Goal: Navigation & Orientation: Locate item on page

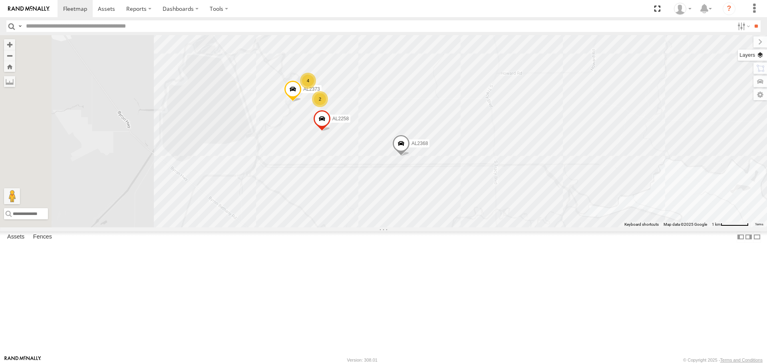
click at [759, 56] on label at bounding box center [752, 55] width 29 height 11
click at [0, 0] on span "Basemaps" at bounding box center [0, 0] width 0 height 0
click at [0, 0] on span "Satellite" at bounding box center [0, 0] width 0 height 0
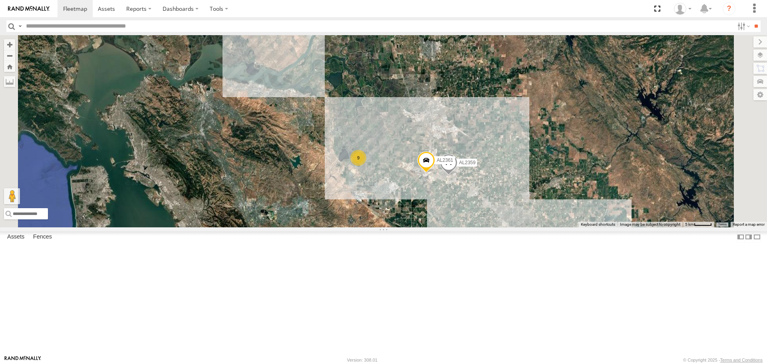
drag, startPoint x: 529, startPoint y: 167, endPoint x: 493, endPoint y: 174, distance: 37.0
click at [495, 173] on div "FRONTLOADER JD344H PT2412 AL2336 AL2367 AL2262 AL2281 PT2418 AL2359 AL2361 9 8" at bounding box center [383, 131] width 767 height 192
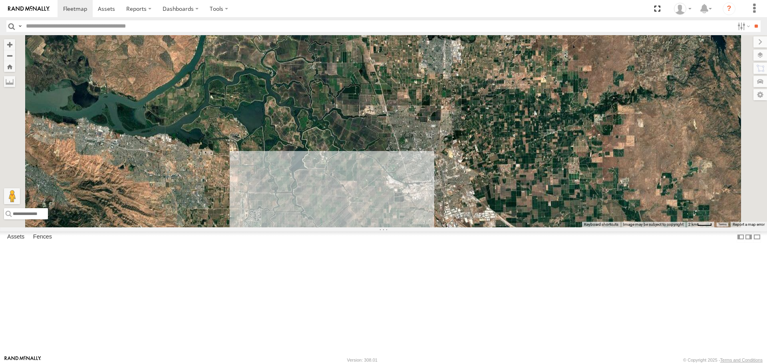
drag, startPoint x: 458, startPoint y: 113, endPoint x: 424, endPoint y: 116, distance: 34.5
click at [424, 116] on div "FRONTLOADER JD344H PT2412 AL2336 AL2367 AL2262 AL2281 PT2418 AL2359 AL2361 2 AL…" at bounding box center [383, 131] width 767 height 192
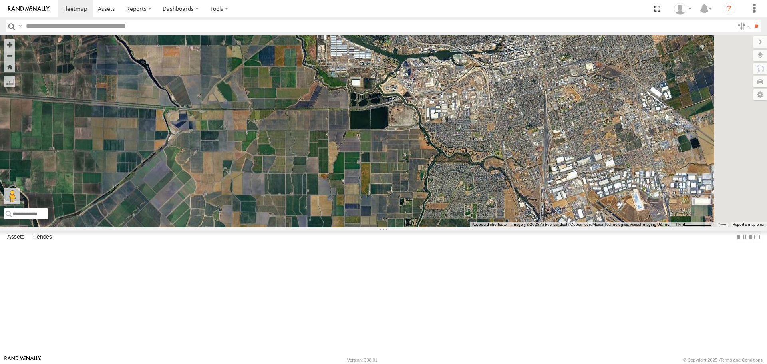
drag, startPoint x: 538, startPoint y: 183, endPoint x: 391, endPoint y: 273, distance: 171.8
click at [397, 227] on div "FRONTLOADER JD344H PT2412 AL2336 AL2367 AL2262 AL2281 PT2418 AL2359 AL2361 AL23…" at bounding box center [383, 131] width 767 height 192
